Goal: Find specific page/section: Find specific page/section

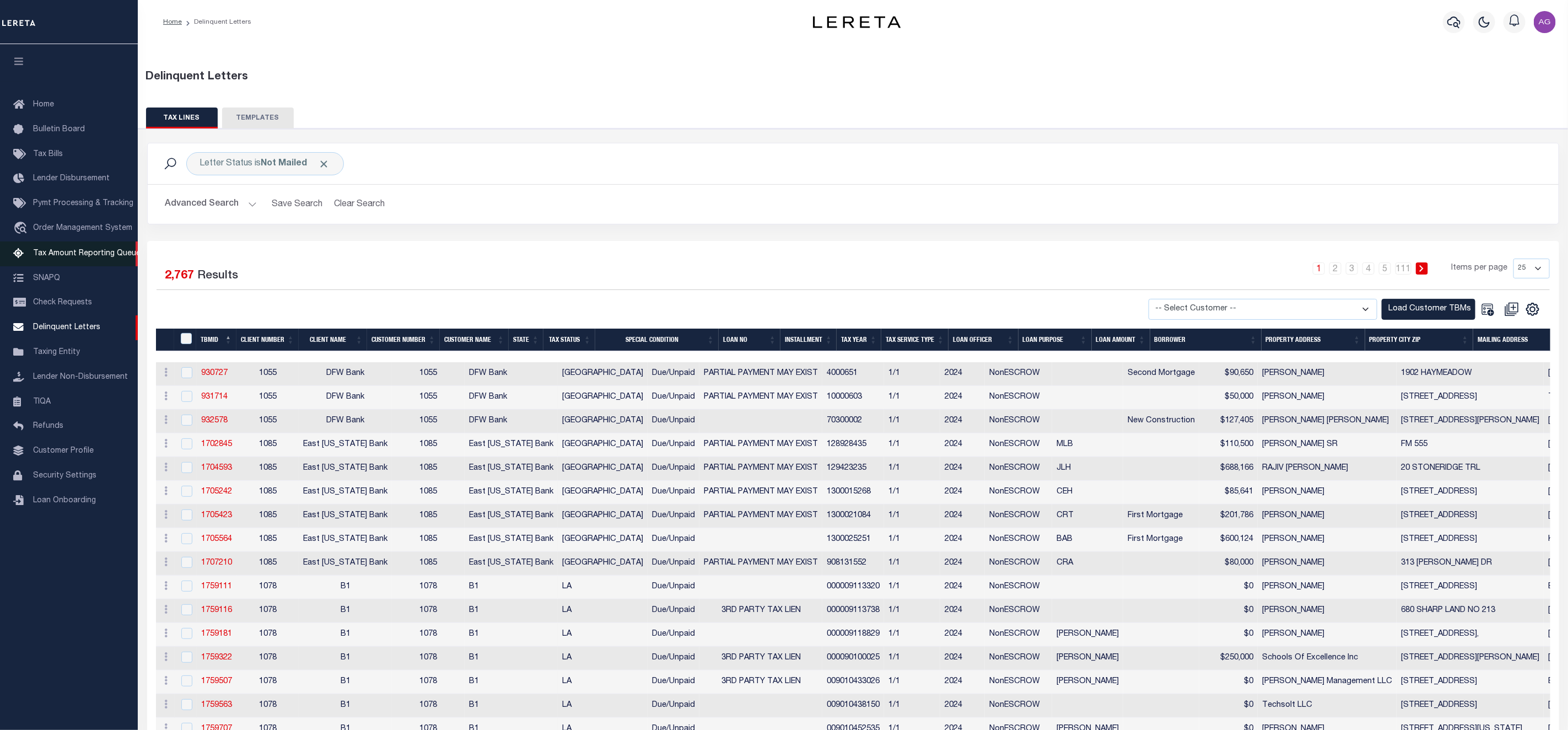
click at [85, 254] on span "Tax Amount Reporting Queue" at bounding box center [87, 253] width 107 height 8
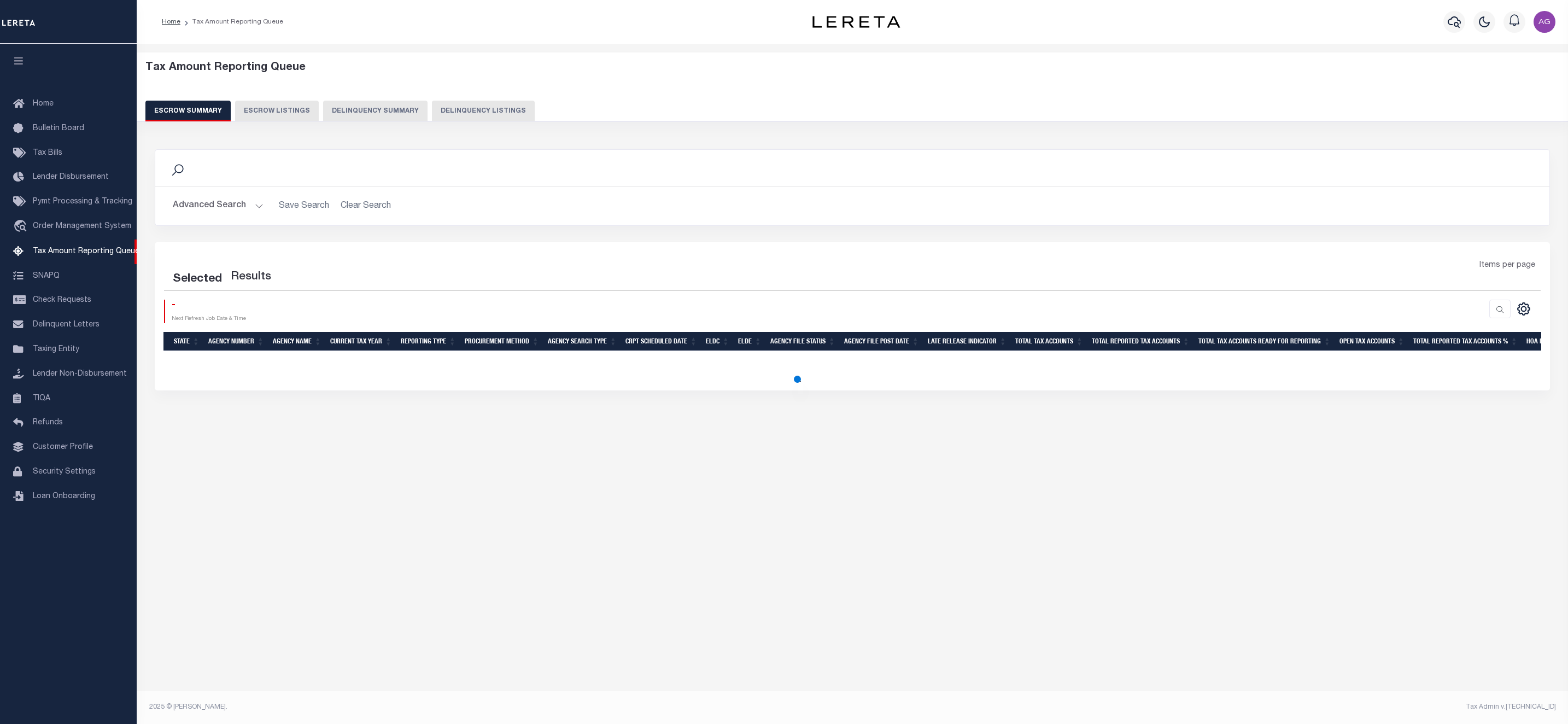
select select "100"
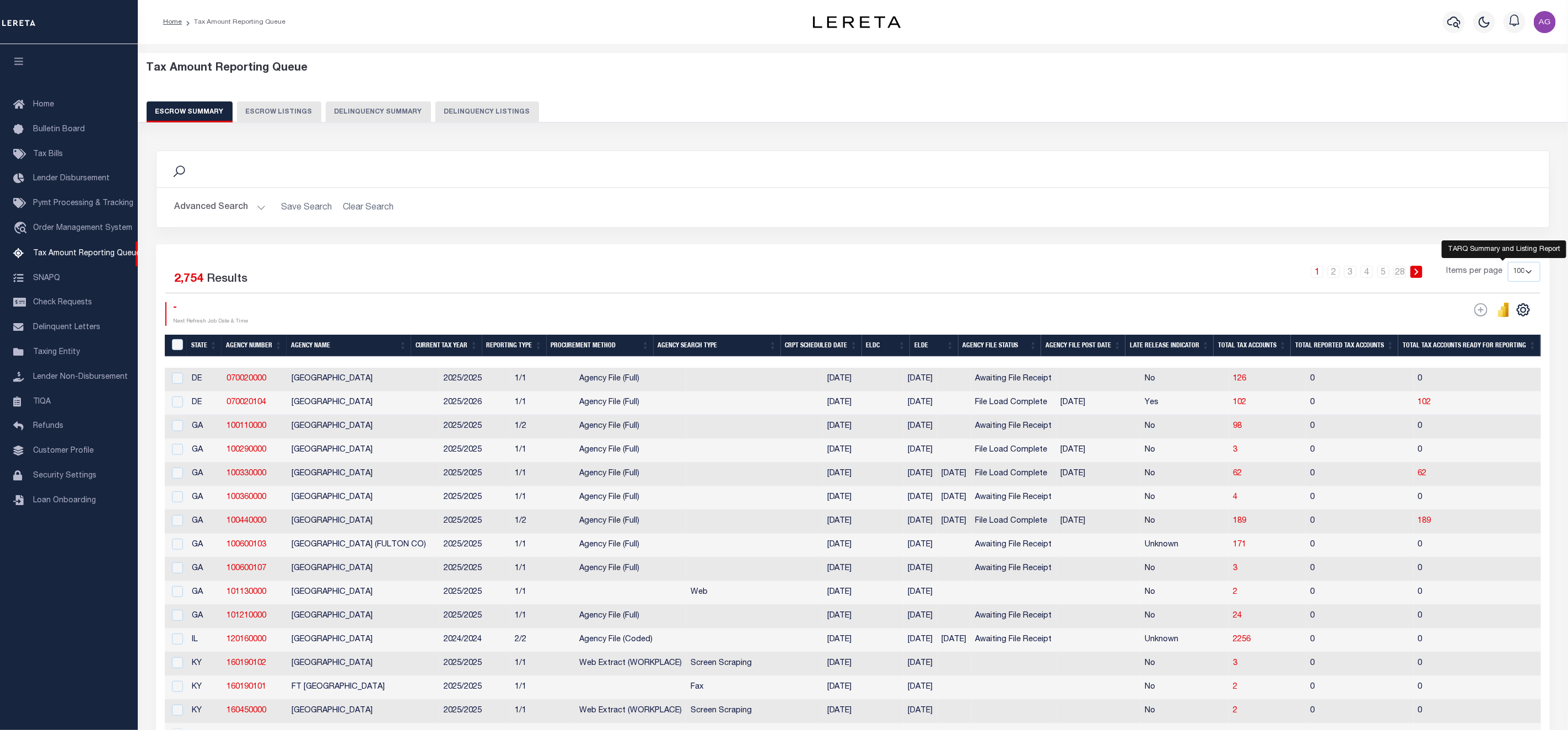
click at [1506, 312] on icon "" at bounding box center [1506, 309] width 5 height 14
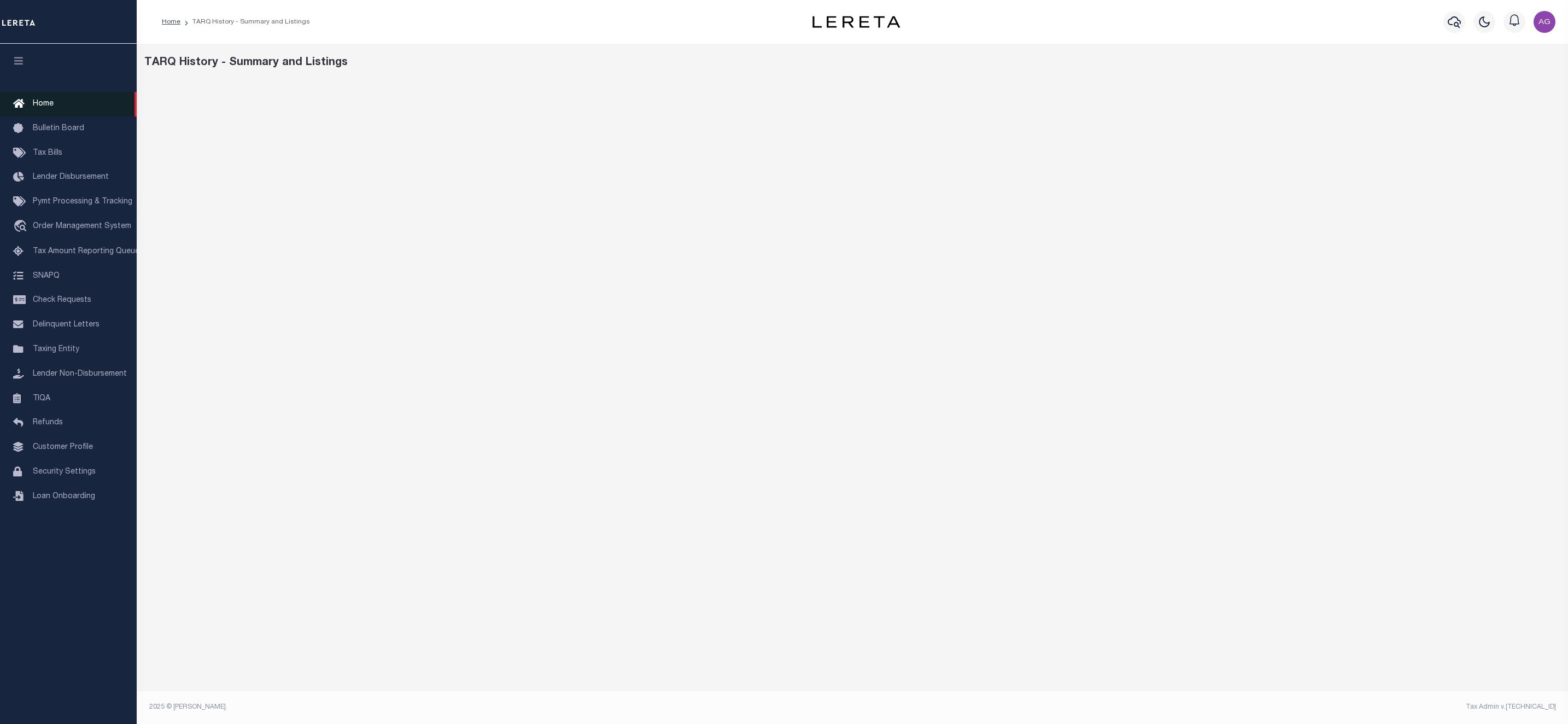
click at [43, 100] on span "Home" at bounding box center [43, 104] width 21 height 8
click at [70, 251] on span "Tax Amount Reporting Queue" at bounding box center [86, 251] width 106 height 8
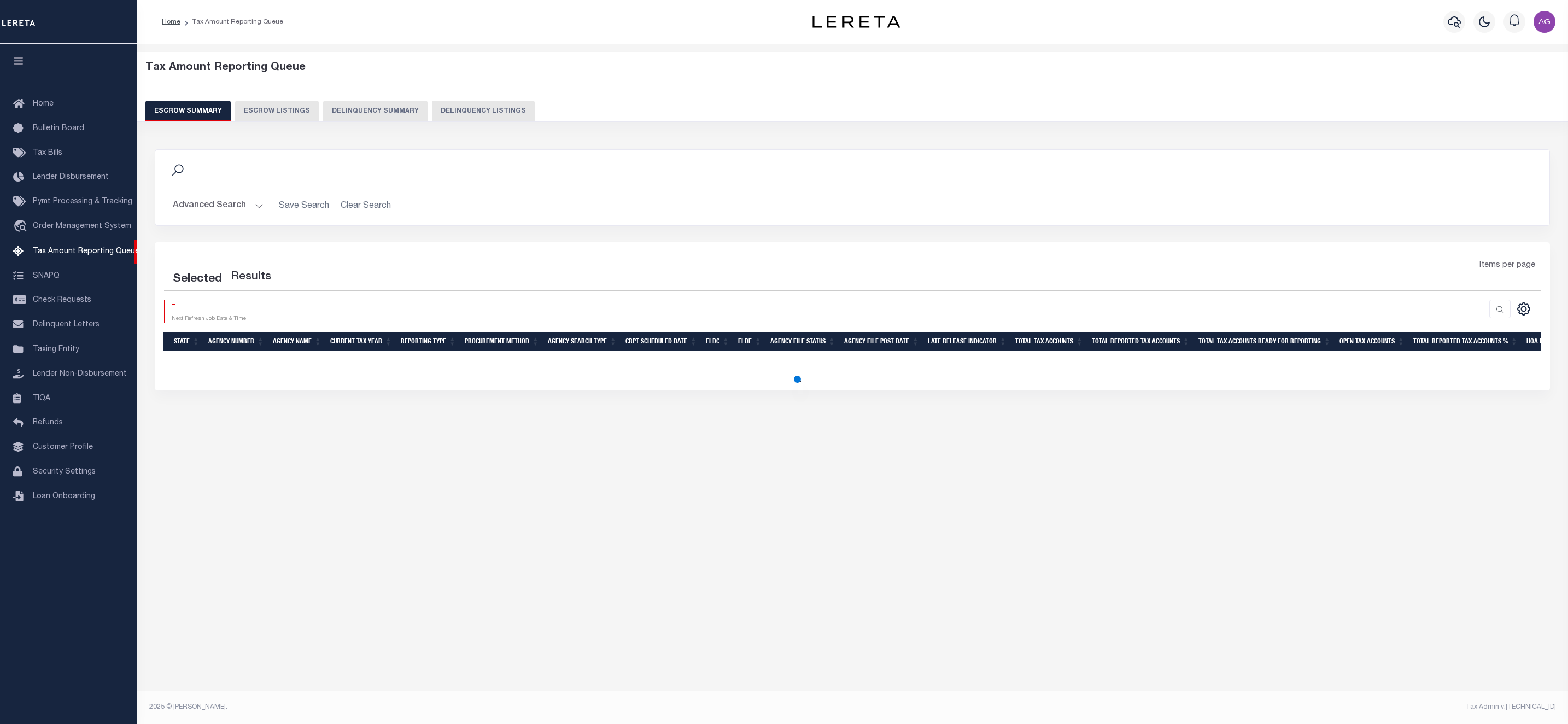
click at [379, 106] on button "Delinquency Summary" at bounding box center [375, 111] width 104 height 21
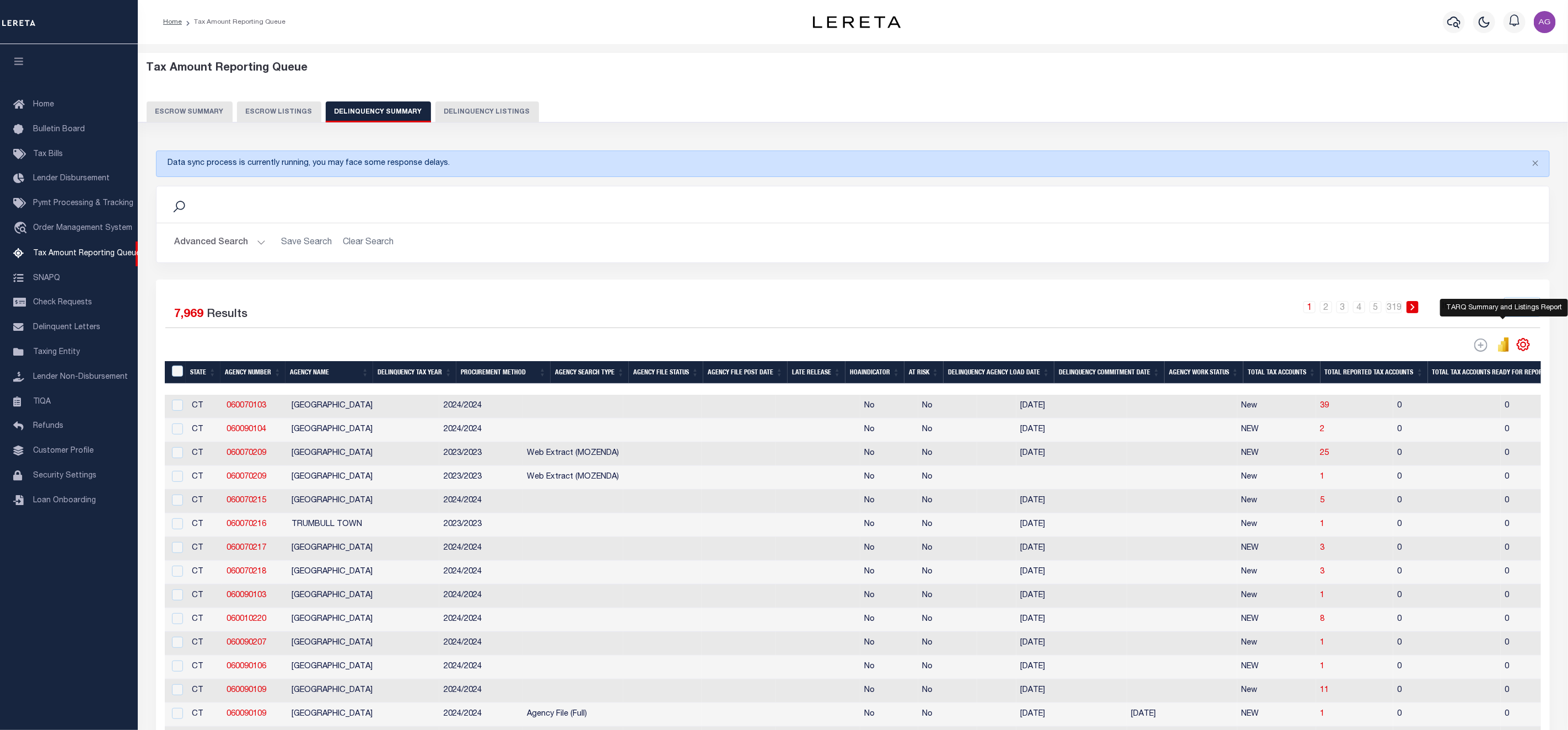
click at [1505, 347] on icon "" at bounding box center [1503, 346] width 5 height 10
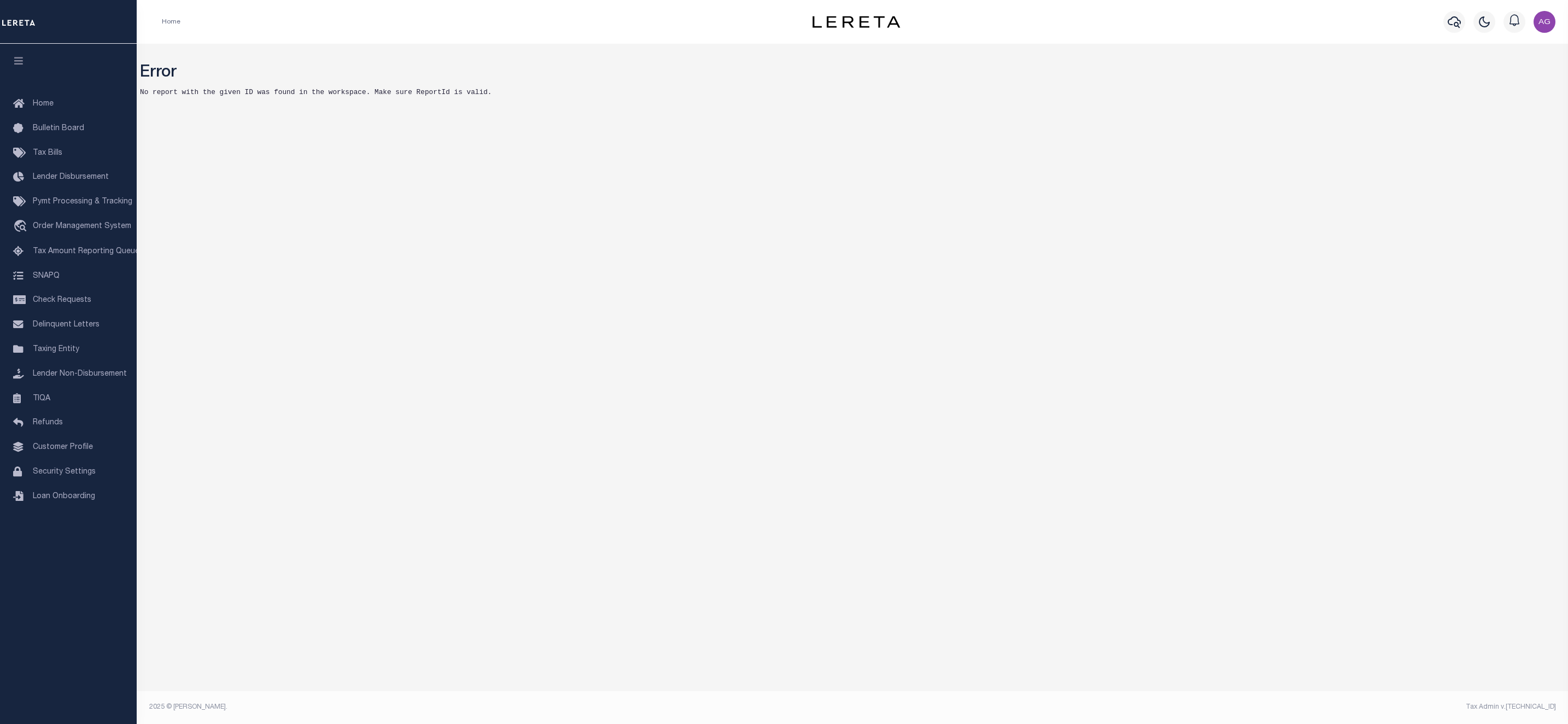
drag, startPoint x: 180, startPoint y: 92, endPoint x: 558, endPoint y: 90, distance: 378.0
click at [558, 90] on pre "No report with the given ID was found in the workspace. Make sure ReportId is v…" at bounding box center [852, 92] width 1425 height 10
copy pre "No report with the given ID was found in the workspace. Make sure ReportId is v…"
click at [950, 589] on div "Error No report with the given ID was found in the workspace. Make sure ReportI…" at bounding box center [852, 370] width 1431 height 652
click at [54, 101] on link "Home" at bounding box center [68, 104] width 137 height 24
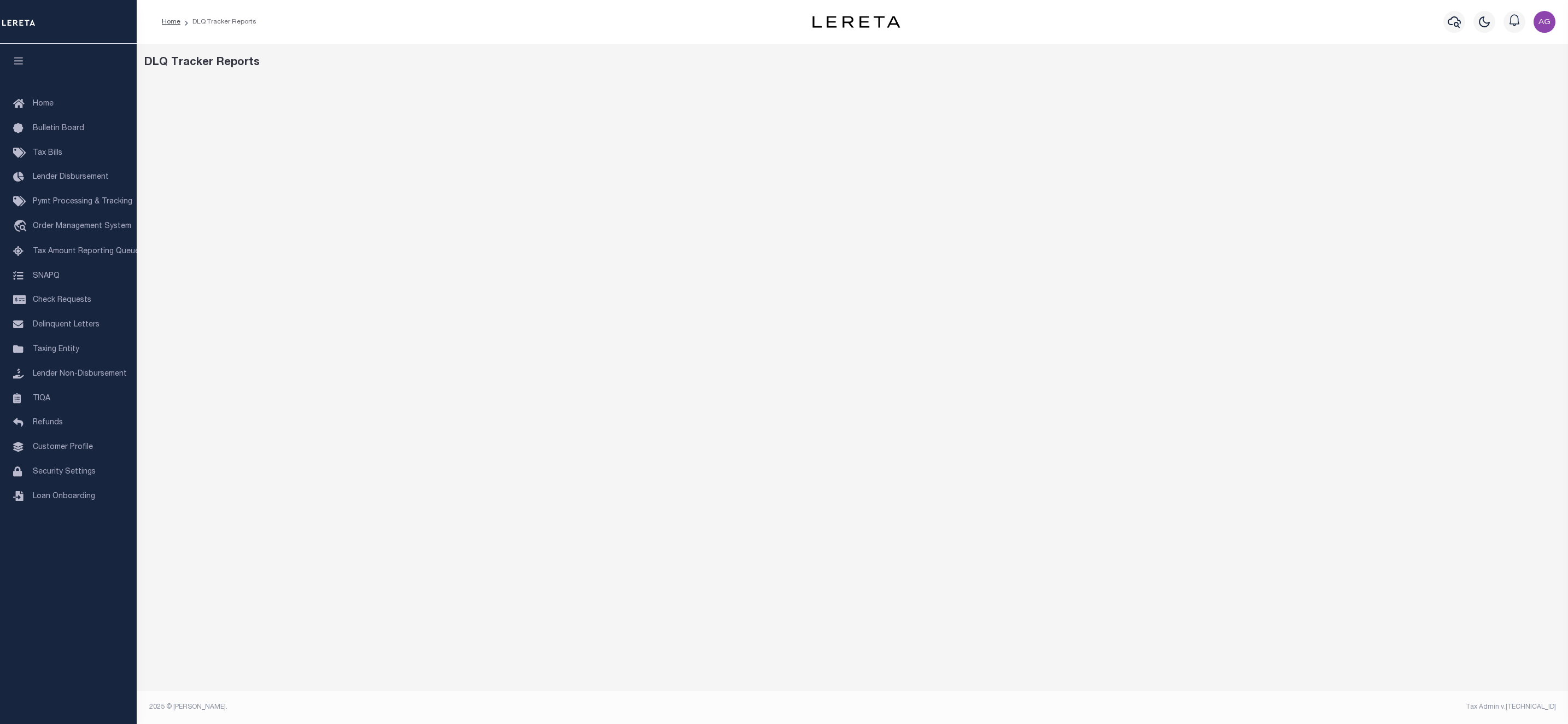
click at [281, 649] on div at bounding box center [852, 367] width 1425 height 574
click at [70, 249] on span "Tax Amount Reporting Queue" at bounding box center [86, 251] width 106 height 8
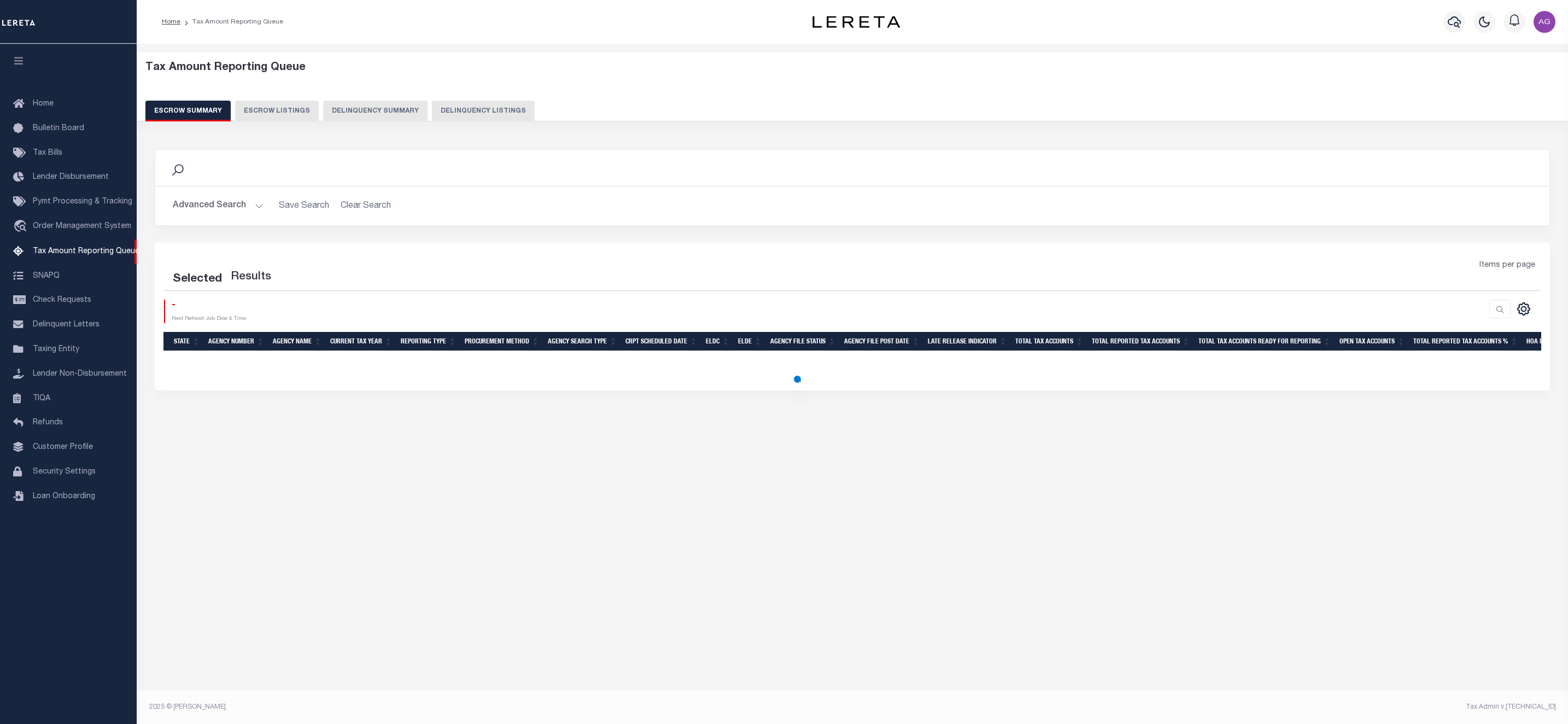
select select "100"
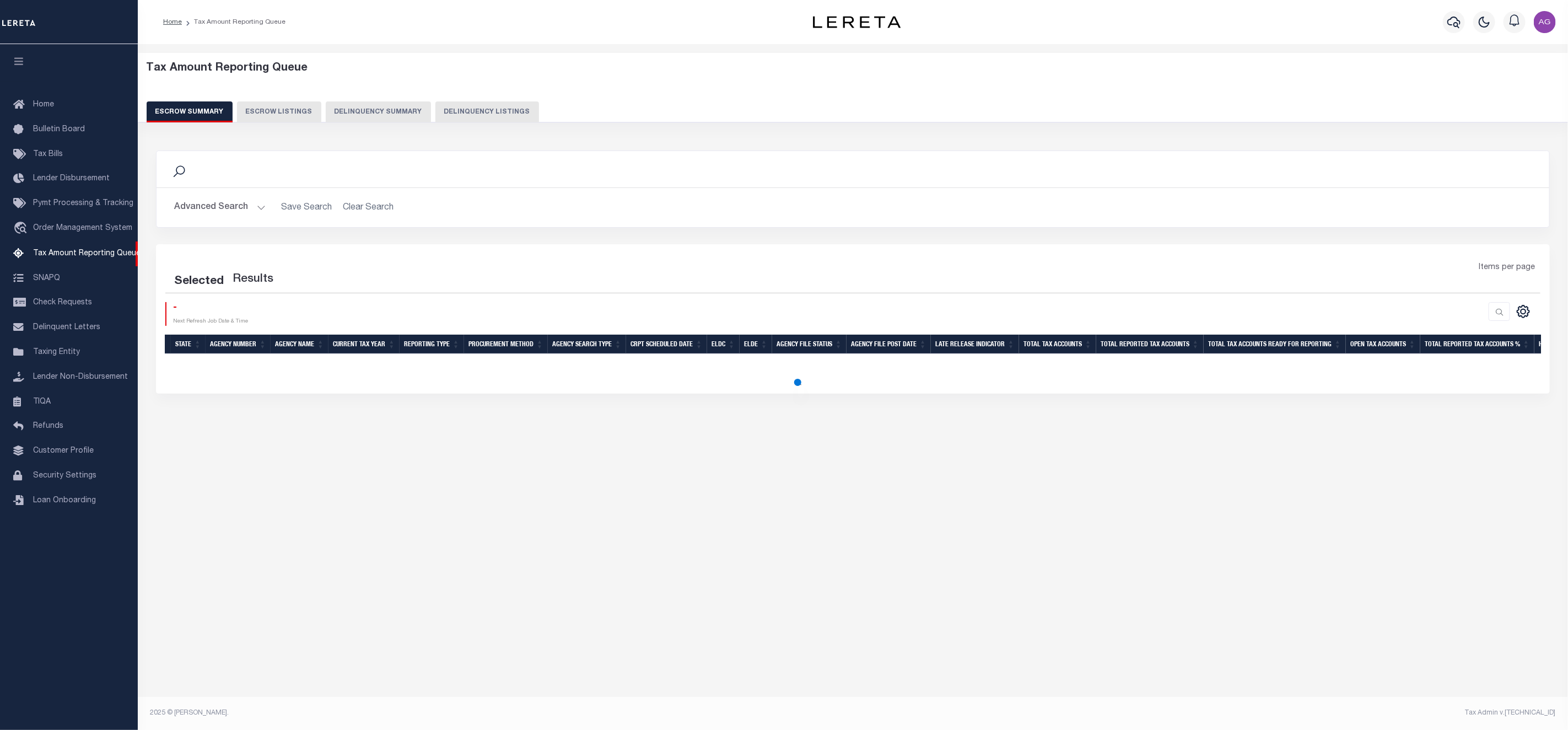
select select "100"
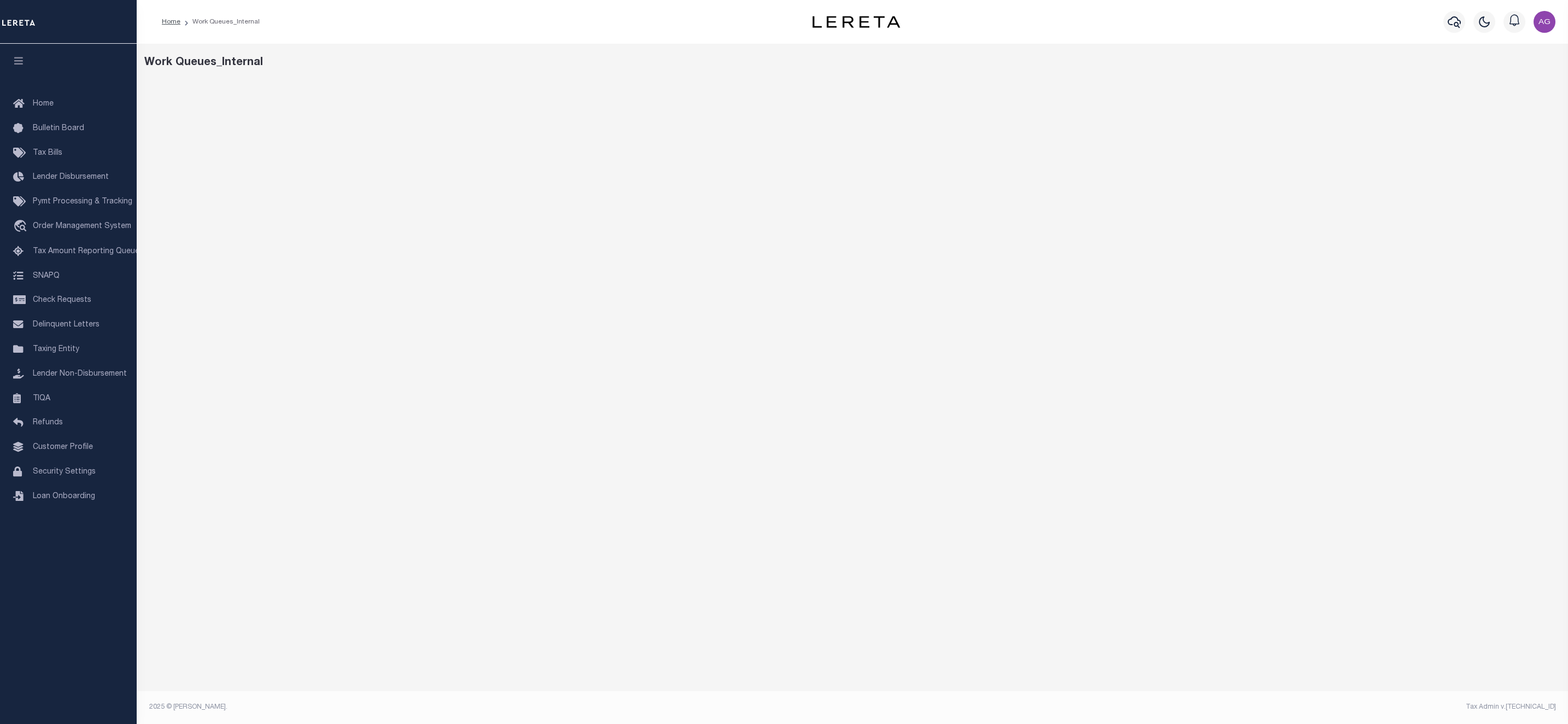
click at [1021, 657] on div "Work Queues_Internal" at bounding box center [852, 365] width 1431 height 643
click at [990, 667] on div "Work Queues_Internal" at bounding box center [852, 365] width 1431 height 643
click at [44, 100] on span "Home" at bounding box center [43, 104] width 21 height 8
click at [70, 106] on link "Home" at bounding box center [68, 104] width 137 height 24
click at [54, 101] on link "Home" at bounding box center [68, 104] width 137 height 24
